Goal: Task Accomplishment & Management: Complete application form

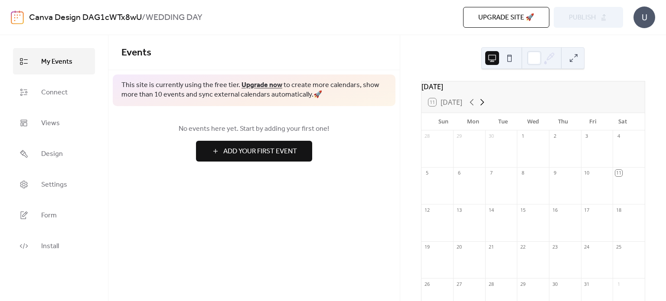
click at [482, 107] on icon at bounding box center [482, 102] width 10 height 10
click at [496, 289] on div "30" at bounding box center [501, 284] width 32 height 12
click at [270, 156] on span "Add Your First Event" at bounding box center [260, 151] width 74 height 10
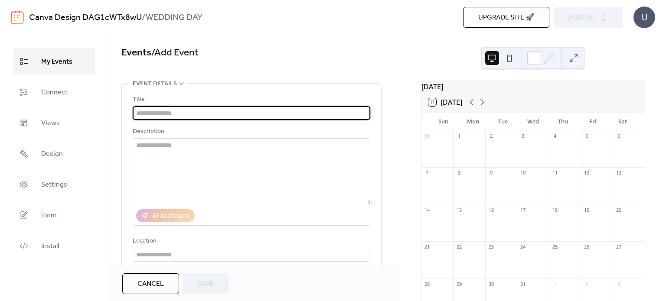
click at [162, 116] on input "text" at bounding box center [251, 113] width 237 height 14
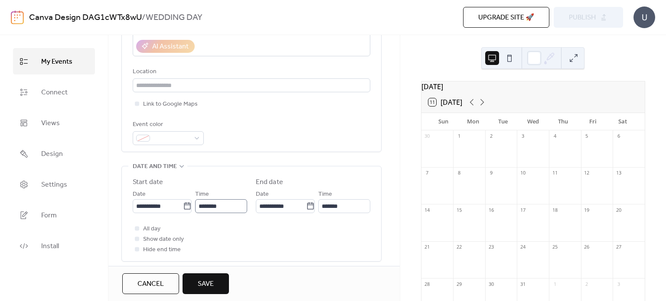
scroll to position [173, 0]
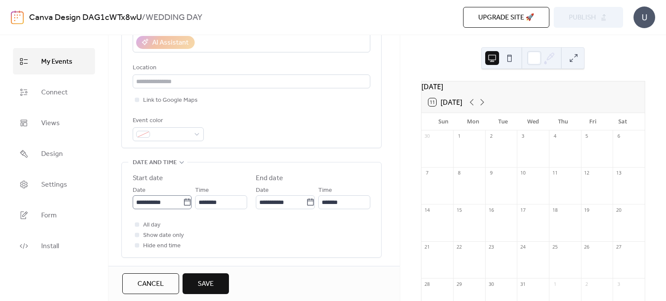
type input "**********"
click at [165, 204] on input "**********" at bounding box center [158, 202] width 50 height 14
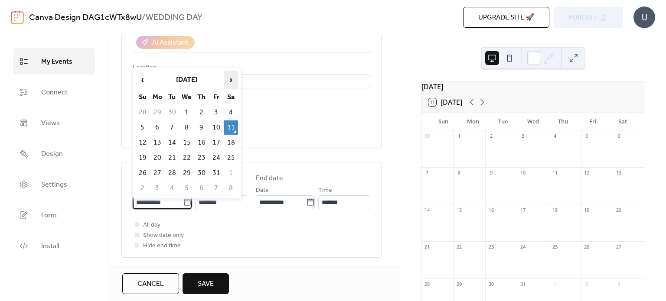
click at [227, 81] on span "›" at bounding box center [230, 79] width 13 height 17
click at [175, 166] on td "30" at bounding box center [172, 173] width 14 height 14
type input "**********"
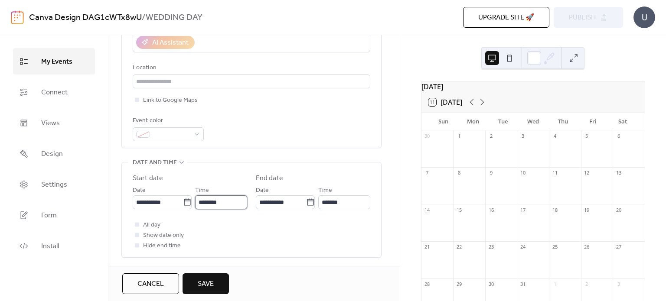
click at [210, 205] on input "********" at bounding box center [221, 202] width 52 height 14
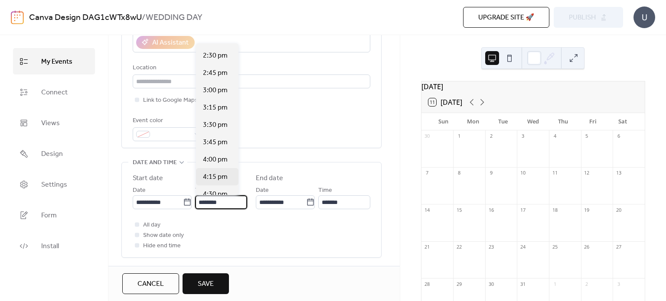
scroll to position [1005, 0]
click at [214, 159] on span "4:00 pm" at bounding box center [215, 156] width 25 height 10
type input "*******"
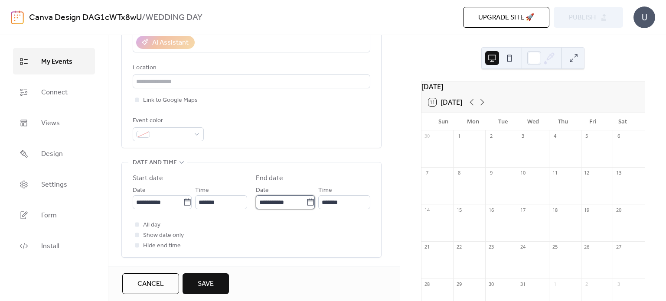
click at [268, 199] on input "**********" at bounding box center [281, 202] width 50 height 14
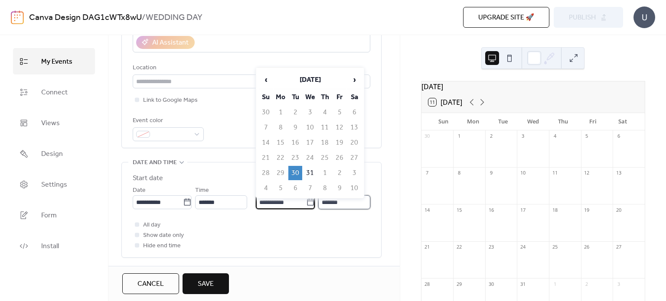
click at [327, 203] on input "*******" at bounding box center [344, 202] width 52 height 14
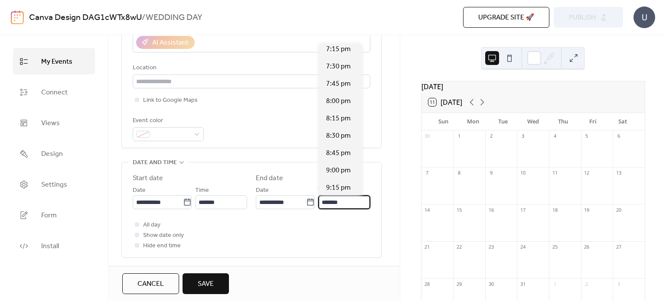
scroll to position [217, 0]
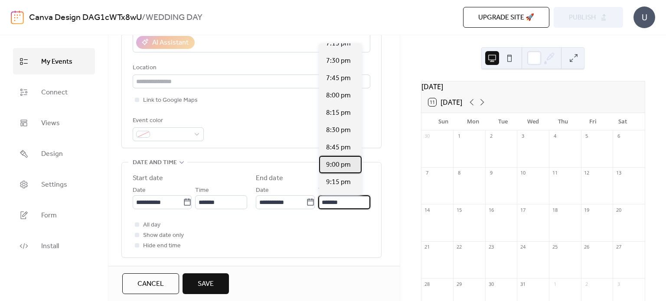
click at [338, 167] on span "9:00 pm" at bounding box center [338, 165] width 25 height 10
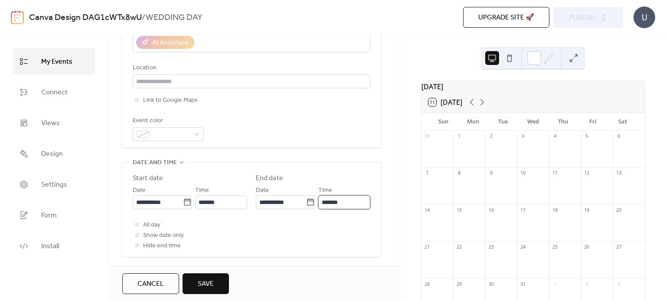
click at [319, 206] on input "*******" at bounding box center [344, 202] width 52 height 14
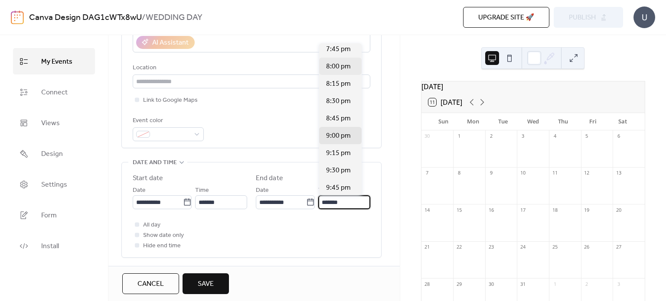
scroll to position [243, 0]
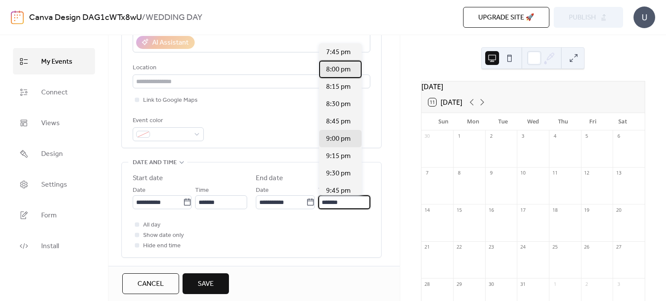
click at [339, 69] on span "8:00 pm" at bounding box center [338, 70] width 25 height 10
type input "*******"
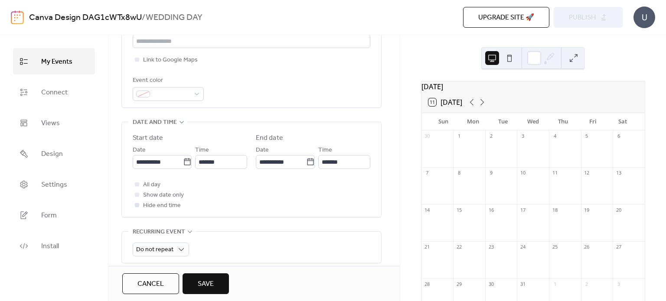
scroll to position [217, 0]
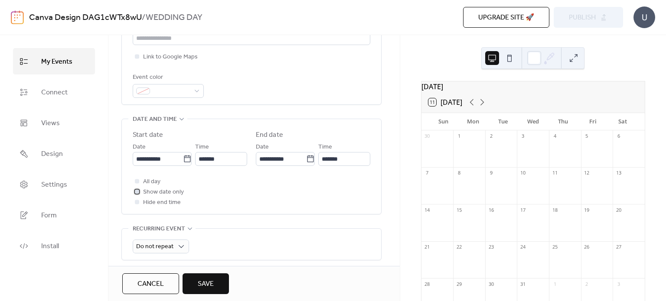
click at [155, 192] on span "Show date only" at bounding box center [163, 192] width 41 height 10
click at [164, 193] on span "Show date only" at bounding box center [163, 192] width 41 height 10
click at [166, 194] on span "Show date only" at bounding box center [163, 192] width 41 height 10
click at [152, 183] on span "All day" at bounding box center [151, 182] width 17 height 10
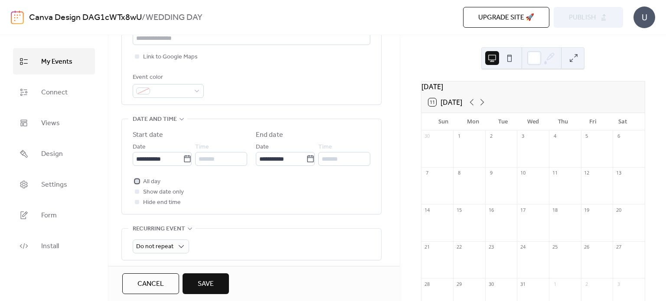
click at [152, 183] on span "All day" at bounding box center [151, 182] width 17 height 10
click at [155, 203] on span "Hide end time" at bounding box center [162, 203] width 38 height 10
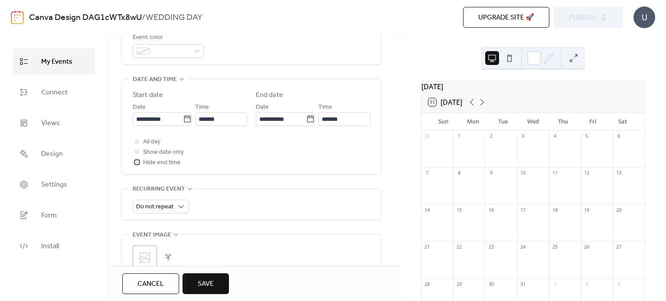
scroll to position [260, 0]
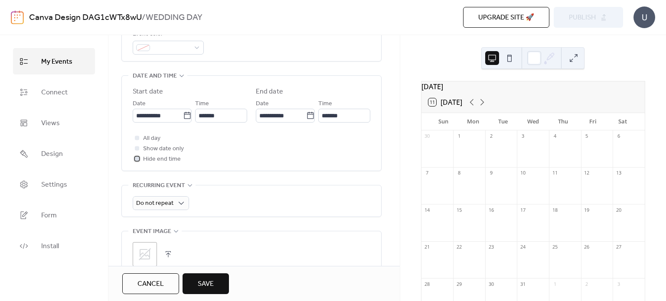
click at [167, 160] on span "Hide end time" at bounding box center [162, 159] width 38 height 10
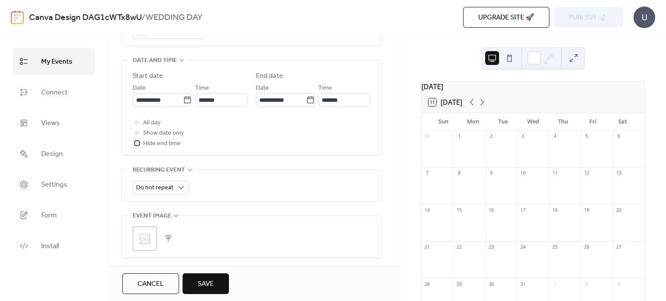
scroll to position [303, 0]
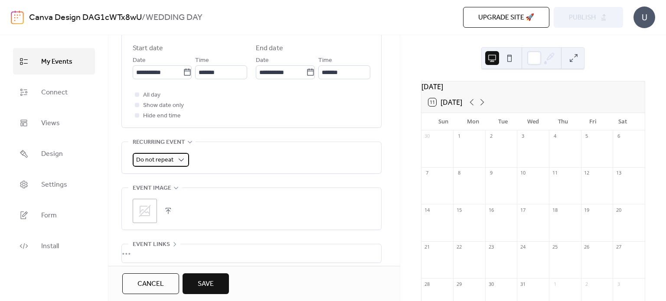
click at [170, 162] on span "Do not repeat" at bounding box center [154, 160] width 37 height 12
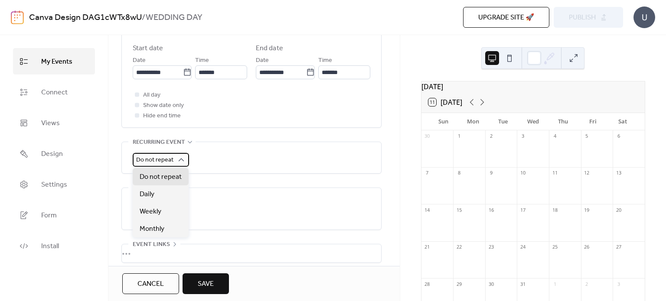
click at [171, 161] on span "Do not repeat" at bounding box center [154, 160] width 37 height 12
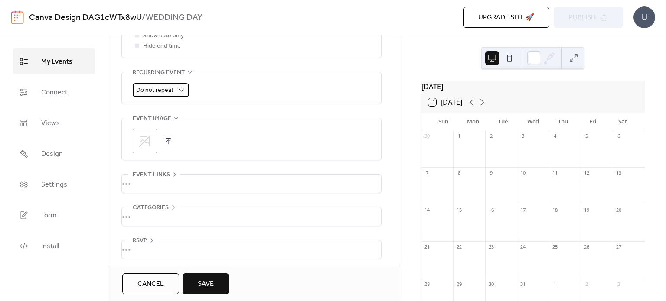
scroll to position [375, 0]
click at [205, 280] on span "Save" at bounding box center [206, 284] width 16 height 10
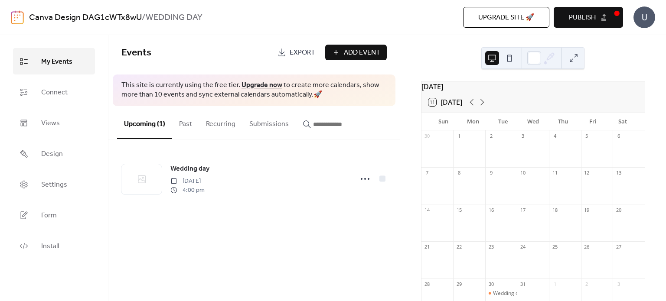
click at [572, 21] on span "Publish" at bounding box center [582, 18] width 27 height 10
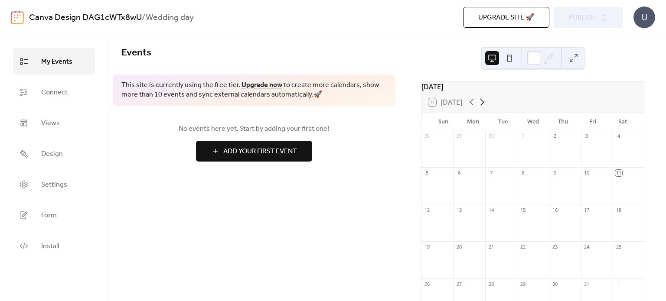
click at [483, 107] on icon at bounding box center [482, 102] width 10 height 10
click at [493, 290] on div "30" at bounding box center [501, 284] width 32 height 12
click at [492, 287] on div "30" at bounding box center [491, 284] width 7 height 7
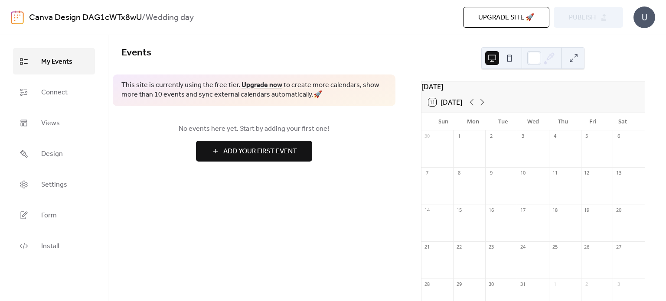
click at [345, 172] on div "No events here yet. Start by adding your first one! Add Your First Event" at bounding box center [253, 142] width 291 height 73
click at [254, 150] on span "Add Your First Event" at bounding box center [260, 151] width 74 height 10
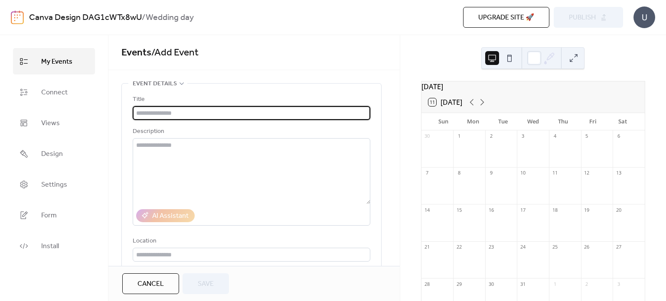
click at [193, 116] on input "text" at bounding box center [251, 113] width 237 height 14
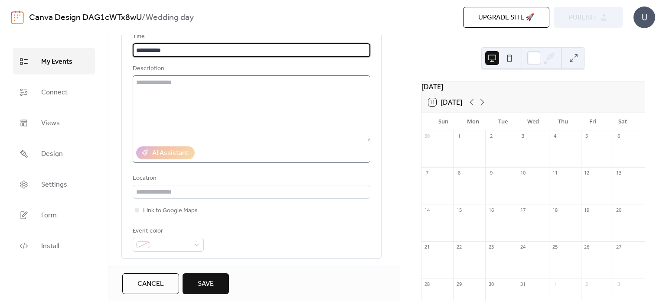
scroll to position [173, 0]
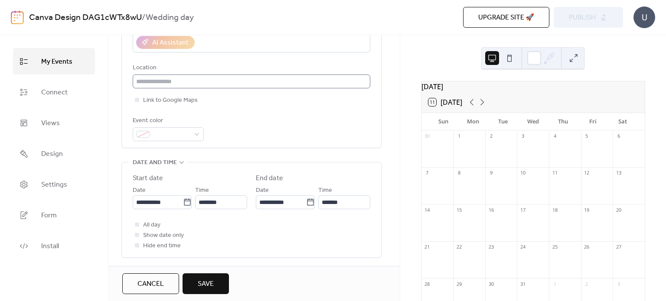
type input "**********"
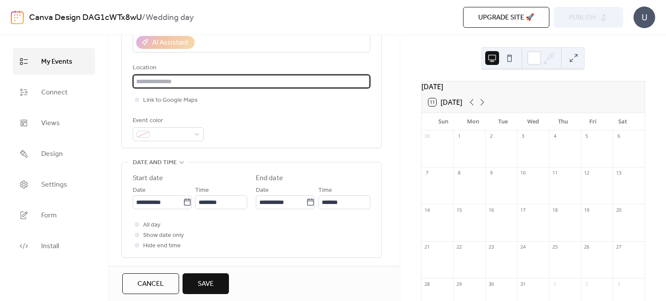
click at [182, 81] on input "text" at bounding box center [251, 82] width 237 height 14
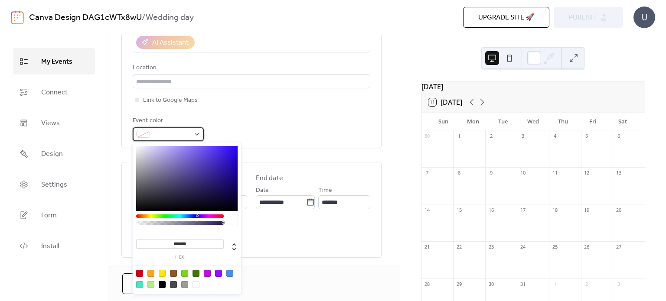
click at [179, 135] on span at bounding box center [171, 135] width 36 height 10
click at [208, 273] on div at bounding box center [207, 273] width 7 height 7
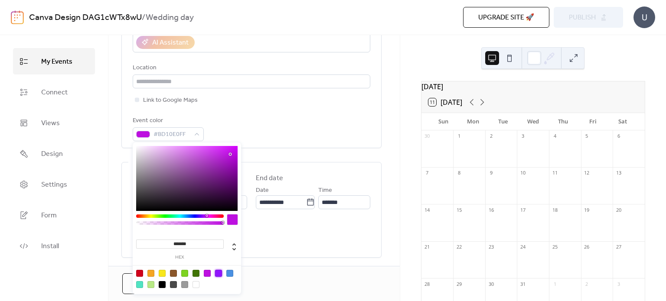
click at [218, 273] on div at bounding box center [218, 273] width 7 height 7
type input "*******"
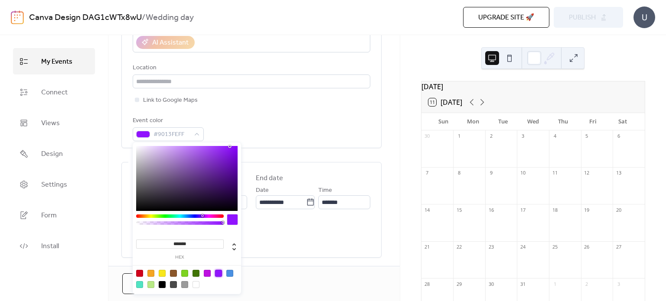
click at [258, 131] on div "Event color #9013FEFF" at bounding box center [251, 129] width 237 height 26
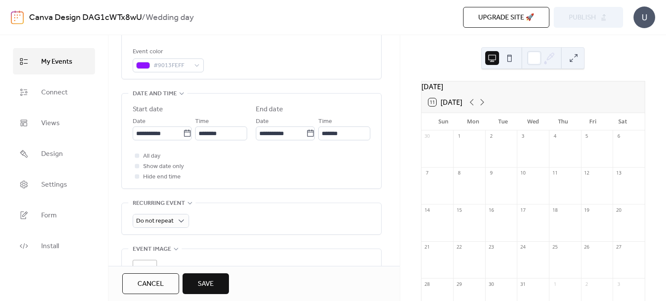
scroll to position [260, 0]
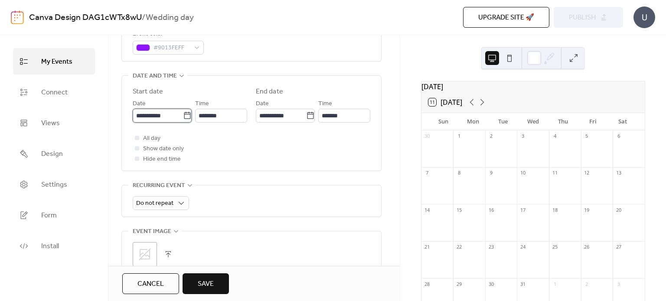
click at [159, 116] on input "**********" at bounding box center [158, 116] width 50 height 14
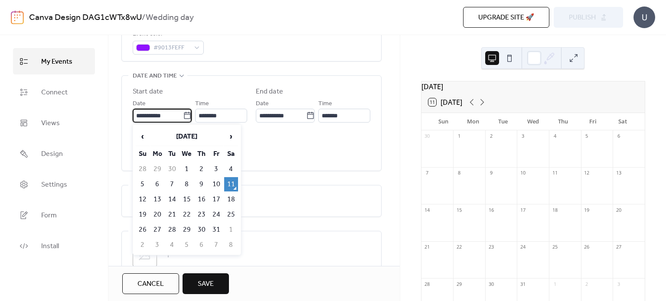
click at [199, 228] on td "30" at bounding box center [202, 230] width 14 height 14
type input "**********"
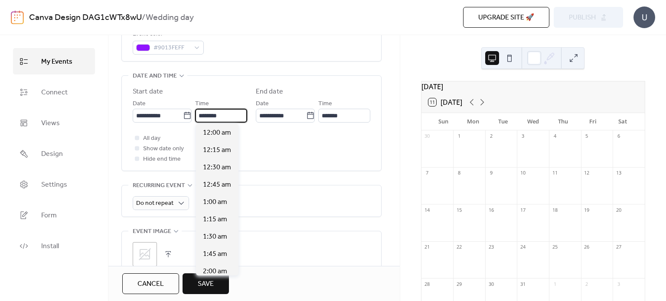
click at [217, 118] on input "********" at bounding box center [221, 116] width 52 height 14
click at [211, 239] on span "4:00 pm" at bounding box center [215, 237] width 25 height 10
type input "*******"
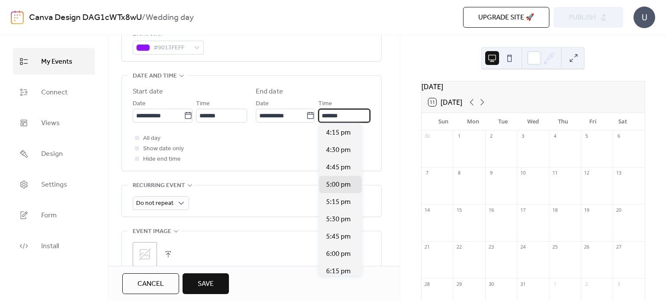
click at [330, 114] on input "*******" at bounding box center [344, 116] width 52 height 14
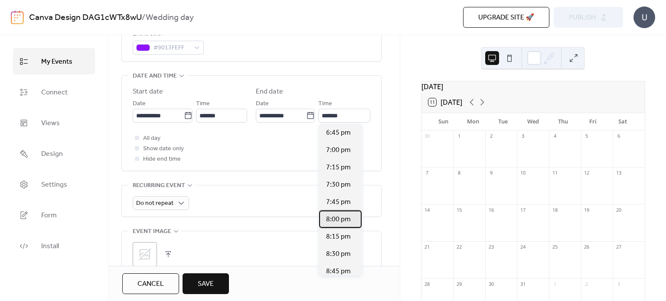
click at [334, 223] on span "8:00 pm" at bounding box center [338, 220] width 25 height 10
type input "*******"
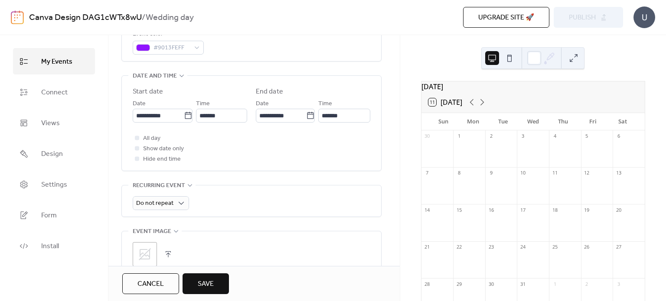
click at [202, 287] on span "Save" at bounding box center [206, 284] width 16 height 10
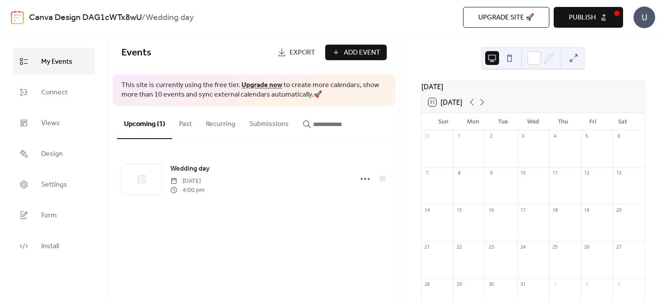
click at [596, 19] on button "Publish" at bounding box center [587, 17] width 69 height 21
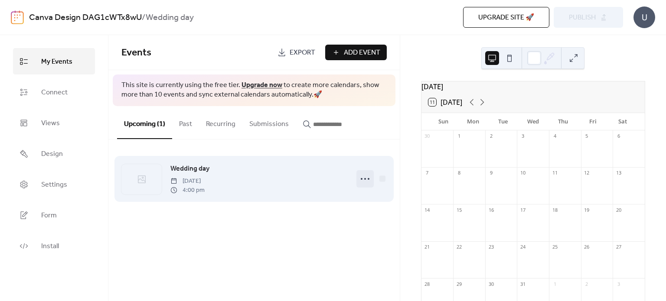
click at [361, 179] on circle at bounding box center [362, 179] width 2 height 2
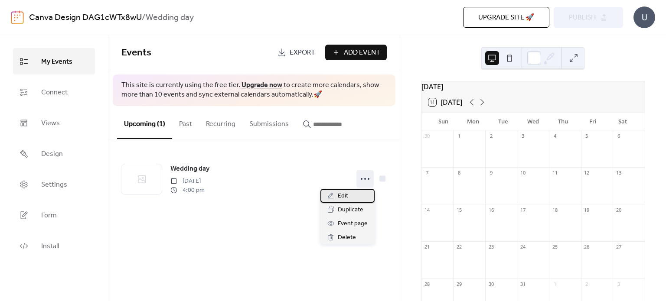
click at [348, 193] on div "Edit" at bounding box center [347, 196] width 54 height 14
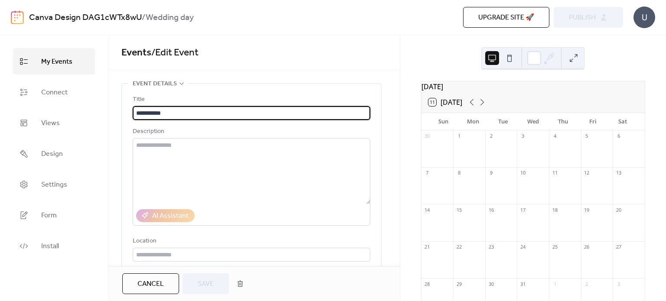
click at [510, 59] on button at bounding box center [509, 58] width 14 height 14
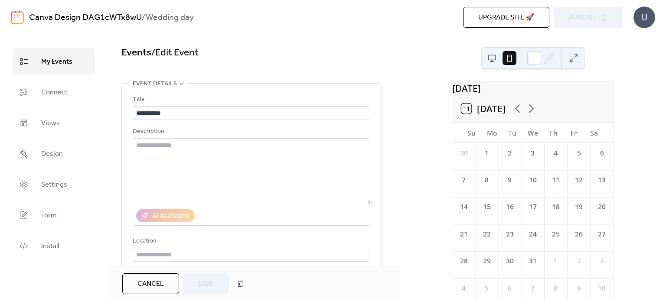
click at [490, 57] on button at bounding box center [492, 58] width 14 height 14
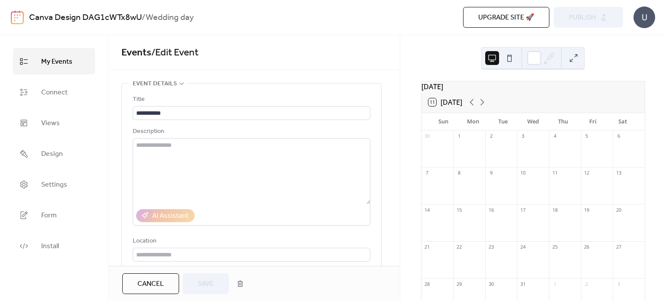
click at [503, 57] on button at bounding box center [509, 58] width 14 height 14
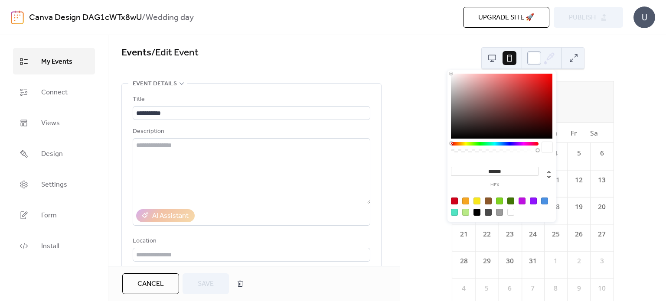
click at [532, 62] on div at bounding box center [534, 58] width 14 height 14
click at [534, 59] on div at bounding box center [534, 58] width 14 height 14
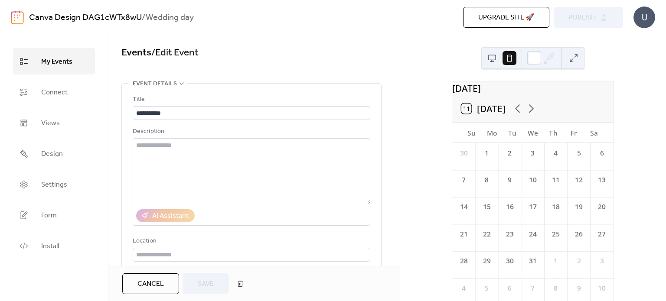
click at [508, 266] on div "30" at bounding box center [509, 261] width 10 height 10
click at [533, 55] on div at bounding box center [534, 58] width 14 height 14
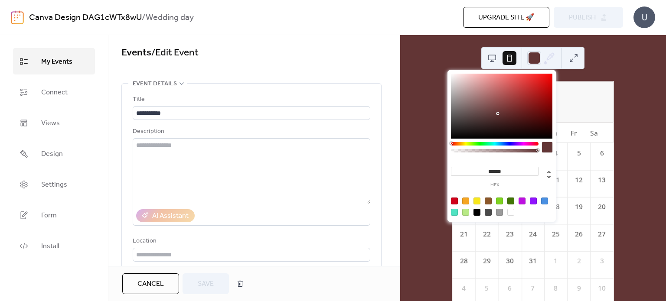
drag, startPoint x: 497, startPoint y: 114, endPoint x: 507, endPoint y: 138, distance: 25.9
click at [504, 141] on div "******* hex" at bounding box center [501, 146] width 108 height 153
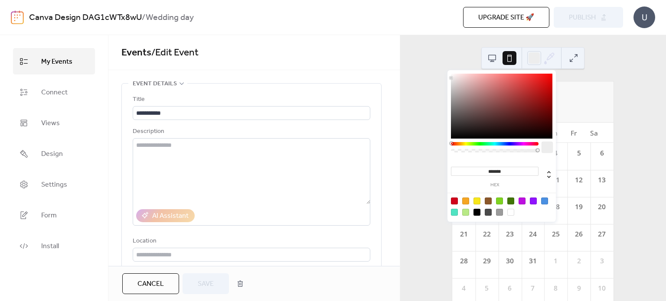
drag, startPoint x: 503, startPoint y: 117, endPoint x: 379, endPoint y: 74, distance: 131.0
click at [379, 74] on body "**********" at bounding box center [333, 150] width 666 height 301
type input "*******"
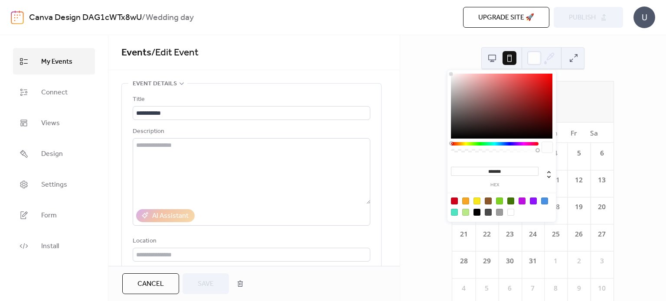
click at [573, 93] on div "[DATE]" at bounding box center [532, 87] width 161 height 13
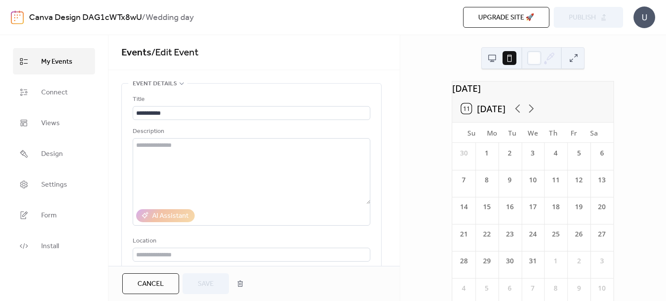
click at [571, 63] on button at bounding box center [573, 58] width 14 height 14
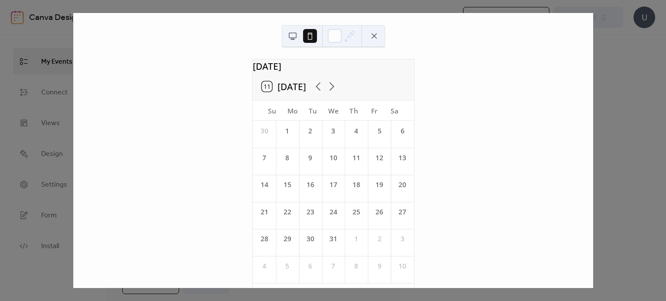
drag, startPoint x: 601, startPoint y: 66, endPoint x: 588, endPoint y: 69, distance: 13.7
click at [593, 67] on div "[DATE] 11 [DATE] Su Mo Tu We Th Fr Sa 30 1 2 3 4 5 6 7 8 9 10 11 12 13 14 15 16…" at bounding box center [333, 150] width 520 height 275
click at [373, 36] on button at bounding box center [374, 36] width 14 height 14
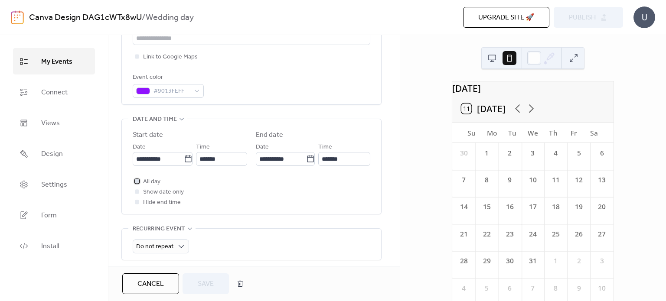
click at [154, 183] on span "All day" at bounding box center [151, 182] width 17 height 10
click at [153, 182] on span "All day" at bounding box center [151, 182] width 17 height 10
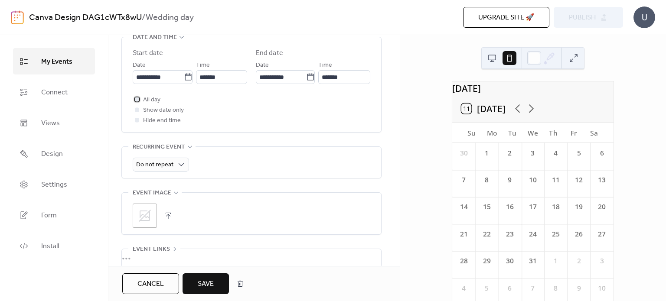
scroll to position [375, 0]
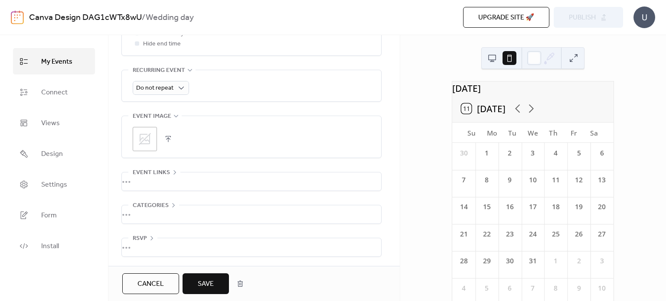
click at [153, 137] on div ";" at bounding box center [145, 139] width 24 height 24
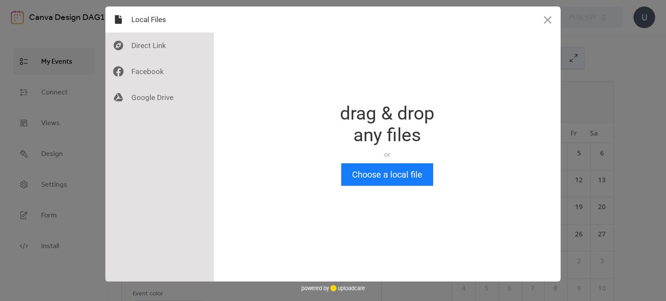
scroll to position [0, 0]
click at [386, 172] on button "Choose a local file" at bounding box center [387, 174] width 92 height 23
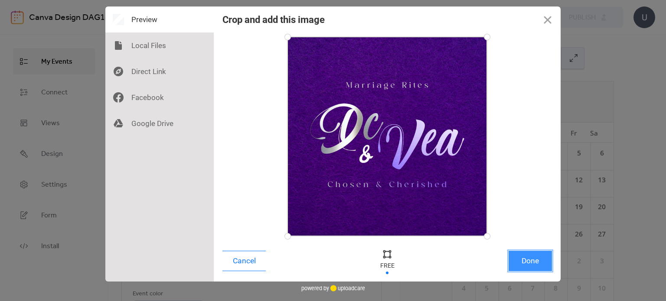
click at [527, 260] on button "Done" at bounding box center [529, 261] width 43 height 20
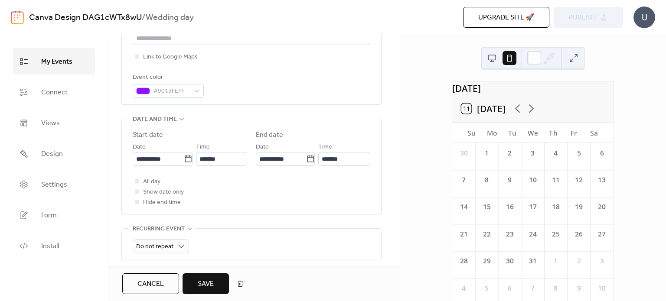
scroll to position [375, 0]
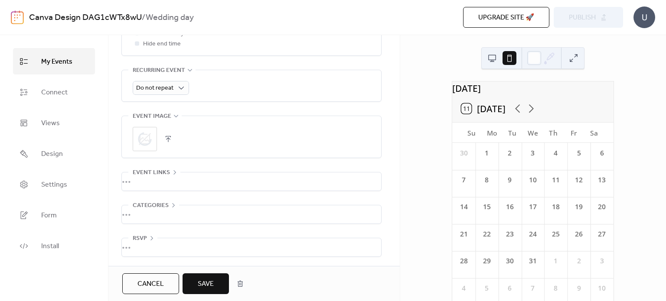
click at [197, 278] on button "Save" at bounding box center [205, 283] width 46 height 21
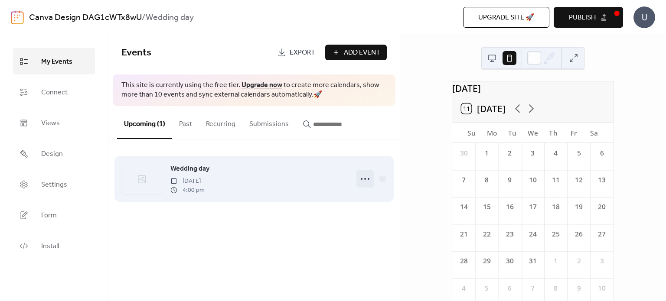
click at [367, 182] on icon at bounding box center [365, 179] width 14 height 14
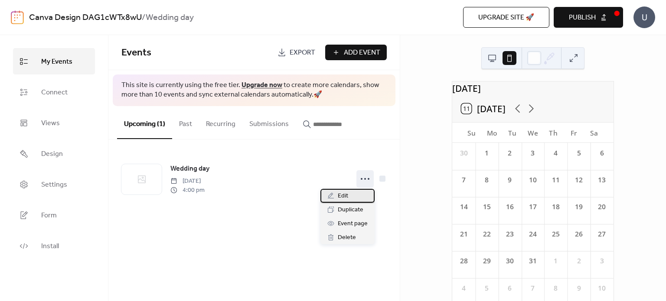
click at [356, 195] on div "Edit" at bounding box center [347, 196] width 54 height 14
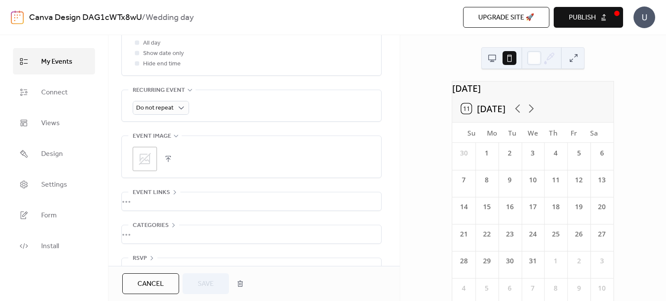
scroll to position [375, 0]
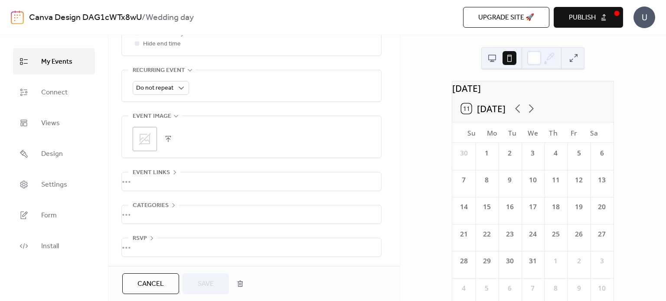
click at [142, 137] on icon at bounding box center [145, 139] width 12 height 12
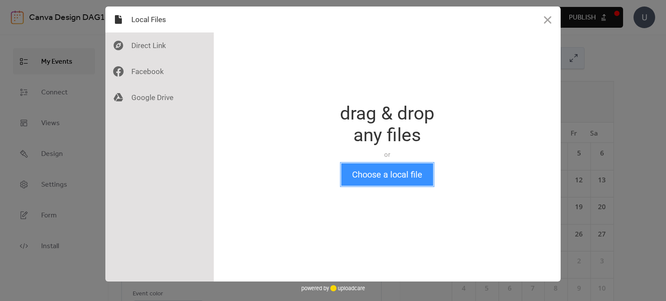
click at [384, 173] on button "Choose a local file" at bounding box center [387, 174] width 92 height 23
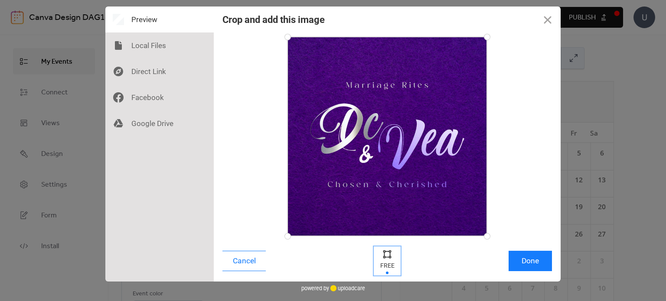
click at [390, 256] on div at bounding box center [386, 253] width 13 height 13
click at [387, 256] on div at bounding box center [386, 253] width 13 height 13
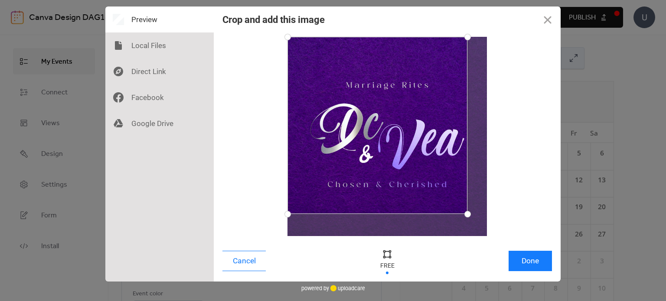
drag, startPoint x: 486, startPoint y: 236, endPoint x: 467, endPoint y: 214, distance: 29.2
click at [467, 214] on div at bounding box center [467, 214] width 15 height 15
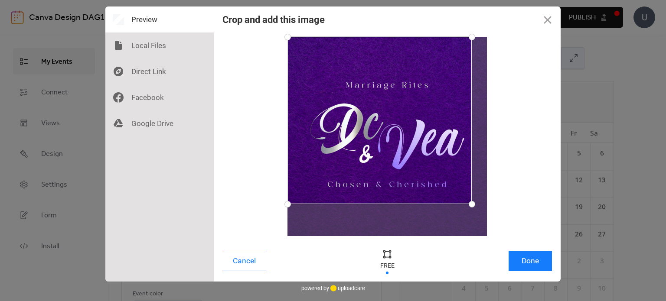
drag, startPoint x: 466, startPoint y: 213, endPoint x: 471, endPoint y: 204, distance: 10.1
click at [471, 204] on div at bounding box center [471, 204] width 15 height 15
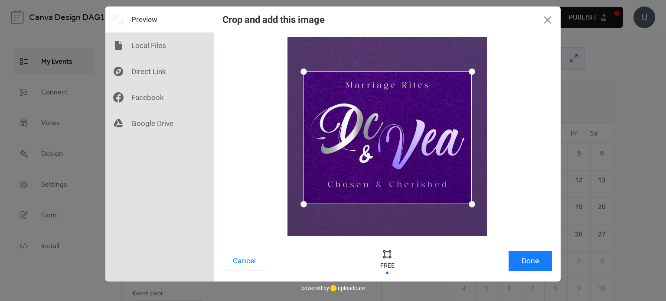
drag, startPoint x: 289, startPoint y: 40, endPoint x: 303, endPoint y: 72, distance: 34.5
click at [303, 72] on div at bounding box center [303, 71] width 15 height 15
click at [539, 266] on button "Done" at bounding box center [529, 261] width 43 height 20
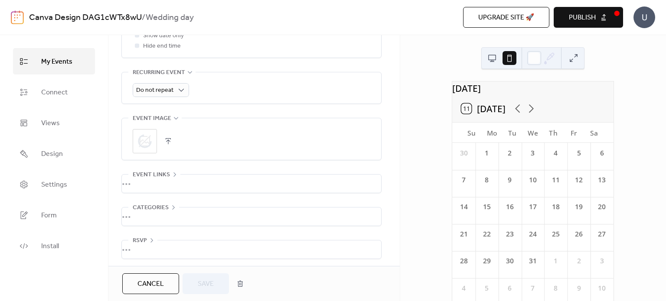
scroll to position [375, 0]
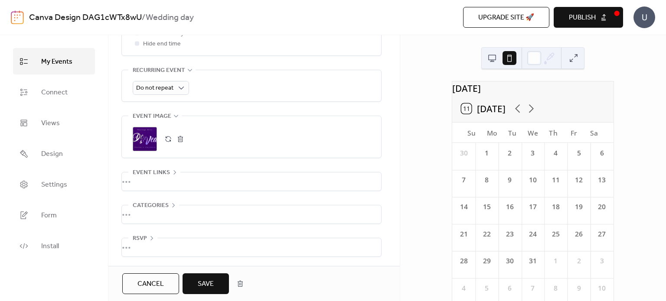
click at [211, 284] on span "Save" at bounding box center [206, 284] width 16 height 10
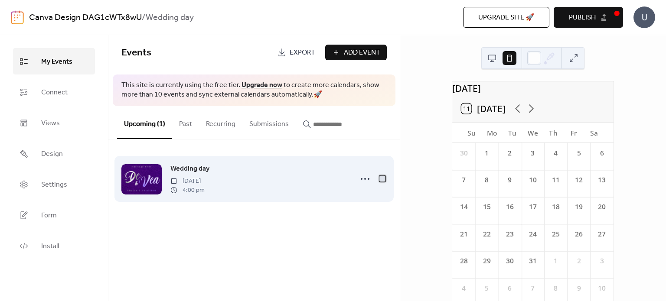
click at [381, 179] on div at bounding box center [382, 179] width 6 height 6
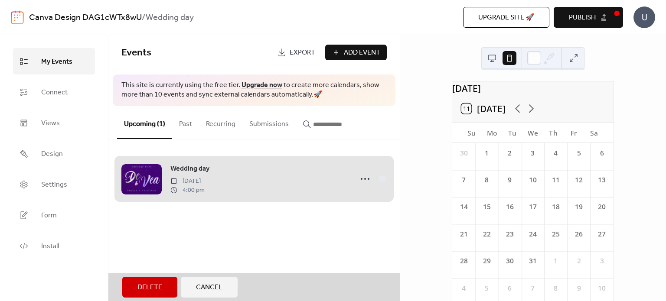
click at [260, 223] on div "Events Export Add Event This site is currently using the free tier. Upgrade now…" at bounding box center [253, 168] width 291 height 266
click at [383, 179] on div "Wedding day [DATE] 4:00 pm" at bounding box center [253, 179] width 265 height 53
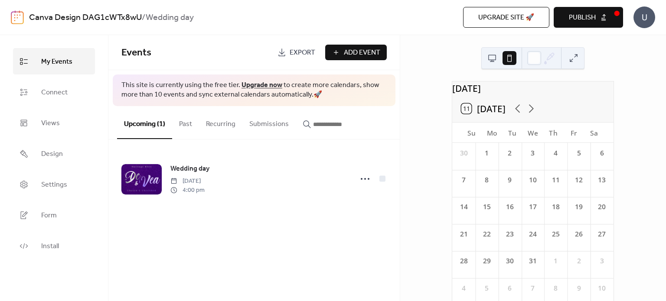
click at [378, 52] on span "Add Event" at bounding box center [362, 53] width 36 height 10
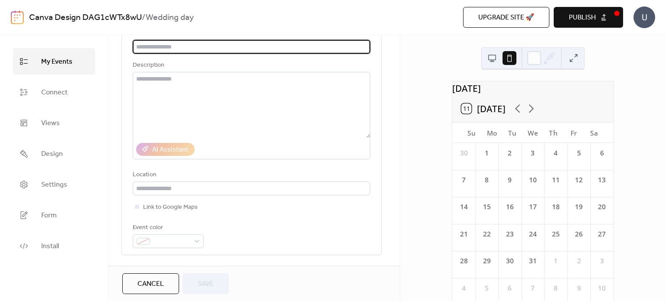
scroll to position [217, 0]
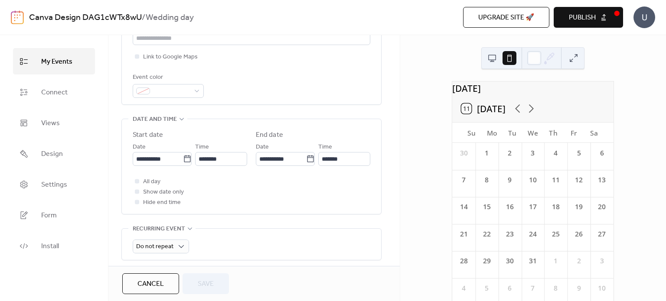
click at [163, 285] on span "Cancel" at bounding box center [150, 284] width 26 height 10
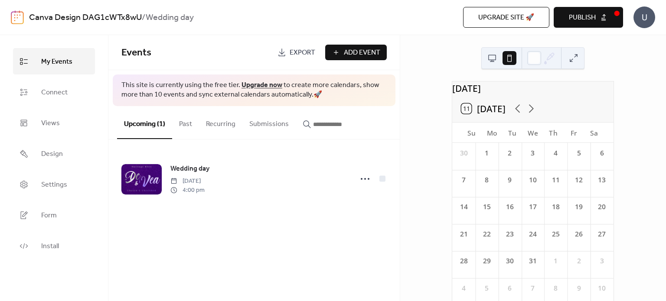
click at [596, 20] on button "Publish" at bounding box center [587, 17] width 69 height 21
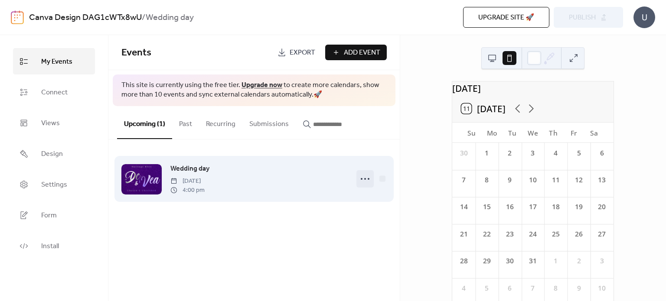
click at [366, 175] on icon at bounding box center [365, 179] width 14 height 14
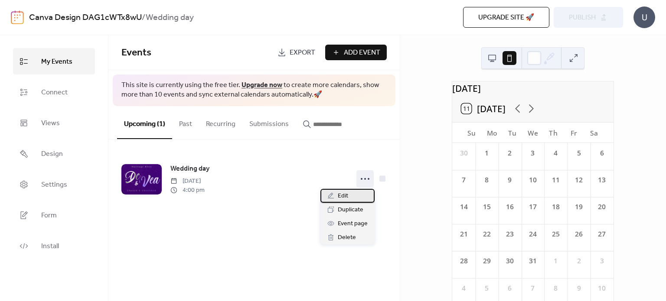
click at [351, 198] on div "Edit" at bounding box center [347, 196] width 54 height 14
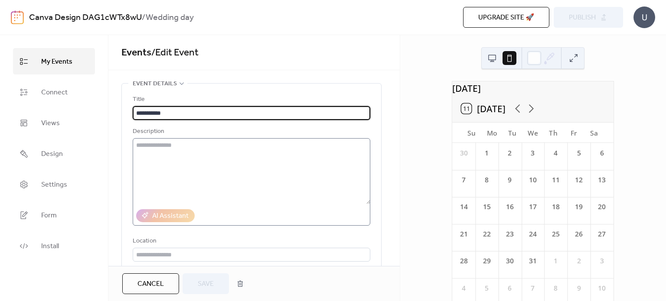
scroll to position [173, 0]
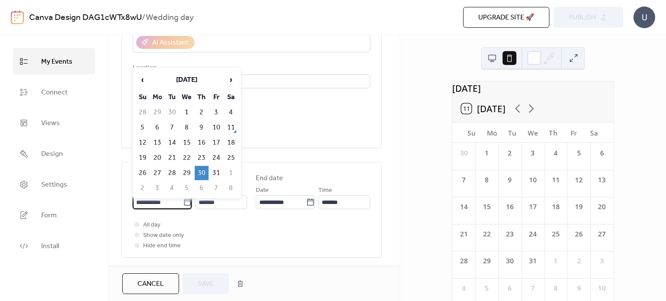
click at [162, 202] on input "**********" at bounding box center [158, 202] width 50 height 14
click at [229, 82] on span "›" at bounding box center [230, 79] width 13 height 17
click at [171, 169] on td "30" at bounding box center [172, 173] width 14 height 14
type input "**********"
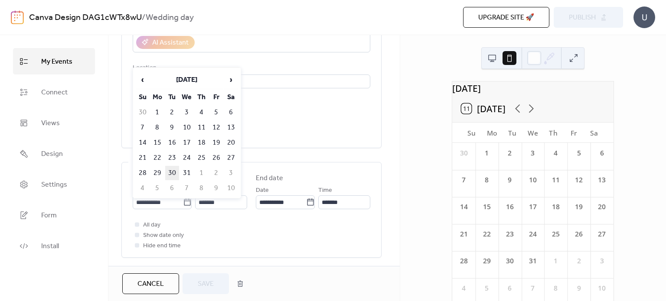
type input "**********"
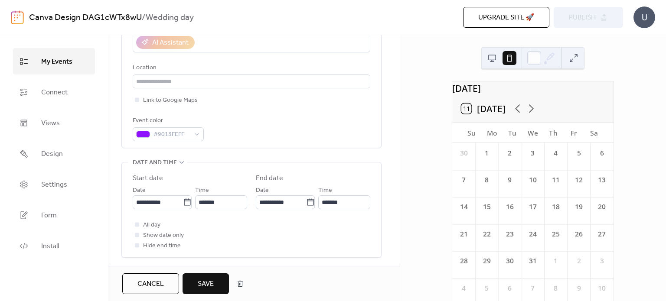
click at [201, 283] on span "Save" at bounding box center [206, 284] width 16 height 10
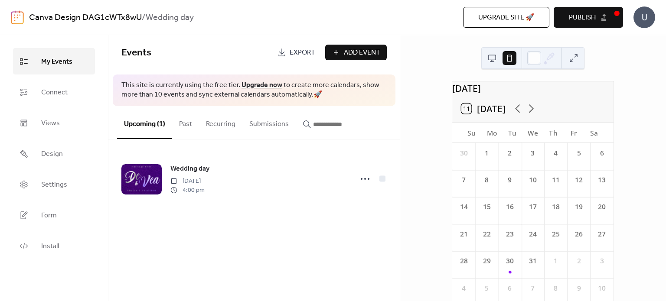
click at [596, 26] on button "Publish" at bounding box center [587, 17] width 69 height 21
